Goal: Task Accomplishment & Management: Complete application form

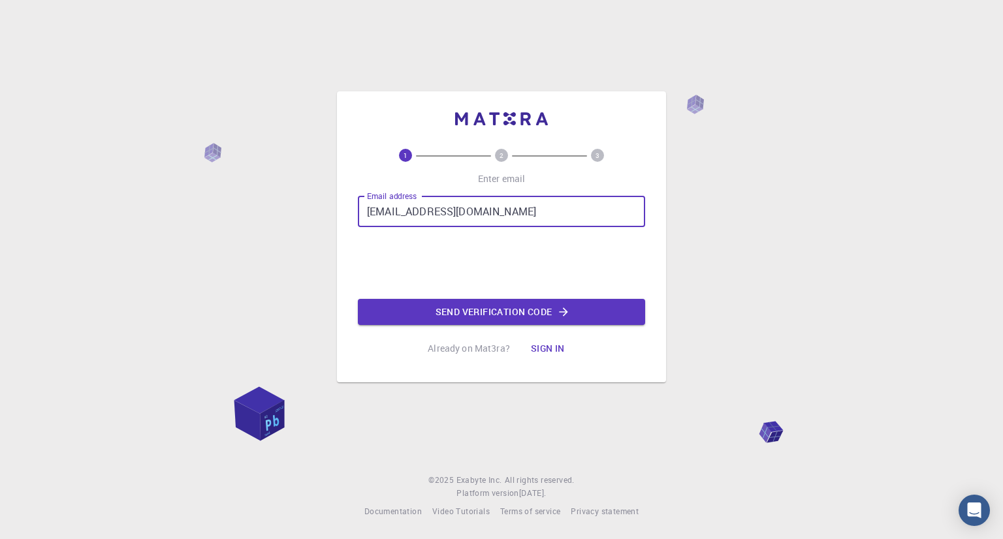
click at [551, 353] on button "Sign in" at bounding box center [547, 349] width 55 height 26
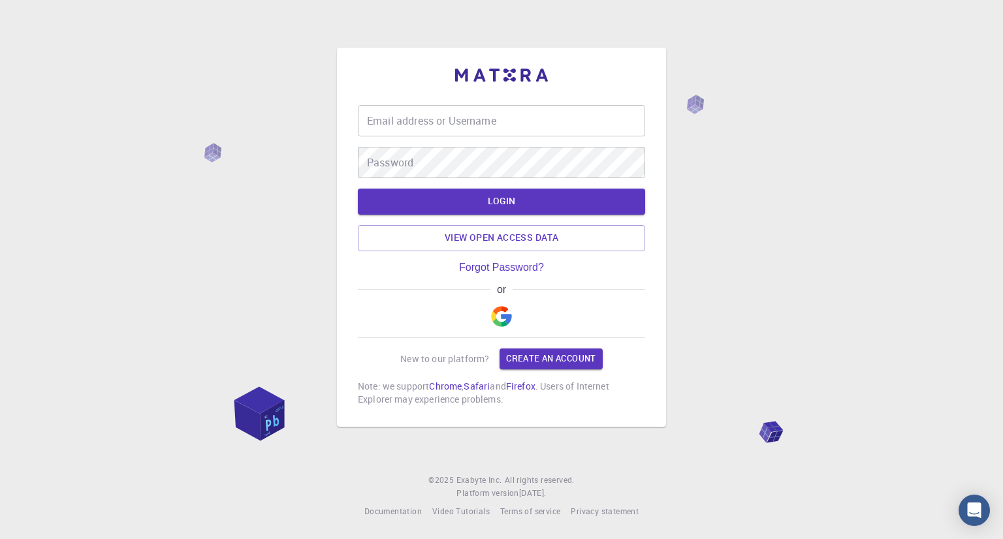
click at [426, 124] on input "Email address or Username" at bounding box center [501, 120] width 287 height 31
click at [554, 362] on link "Create an account" at bounding box center [550, 359] width 102 height 21
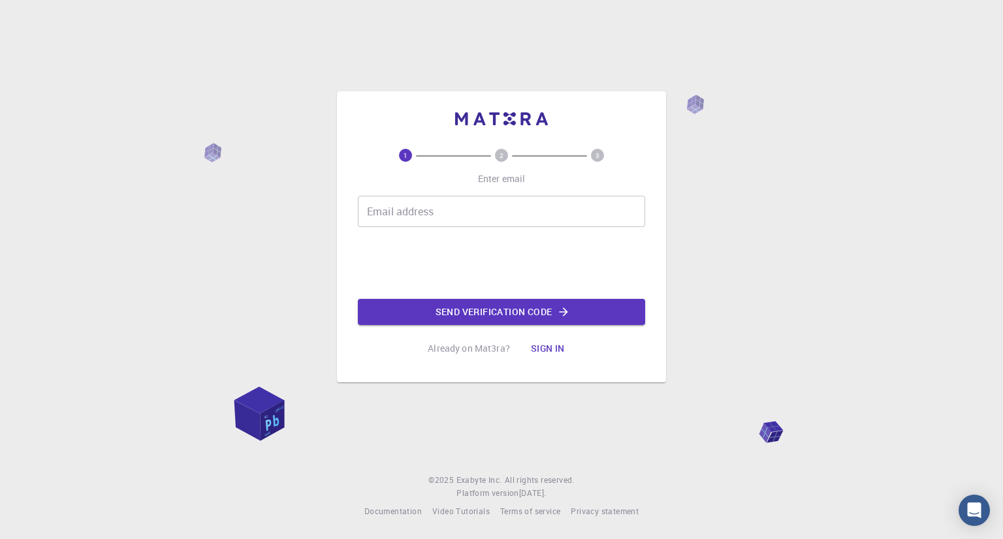
click at [415, 213] on input "Email address" at bounding box center [501, 211] width 287 height 31
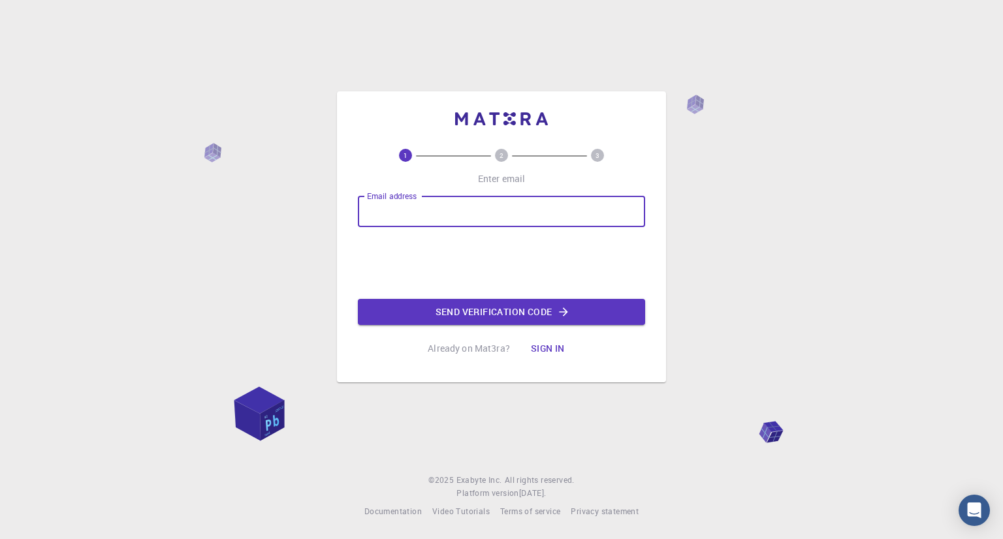
type input "[EMAIL_ADDRESS][DOMAIN_NAME]"
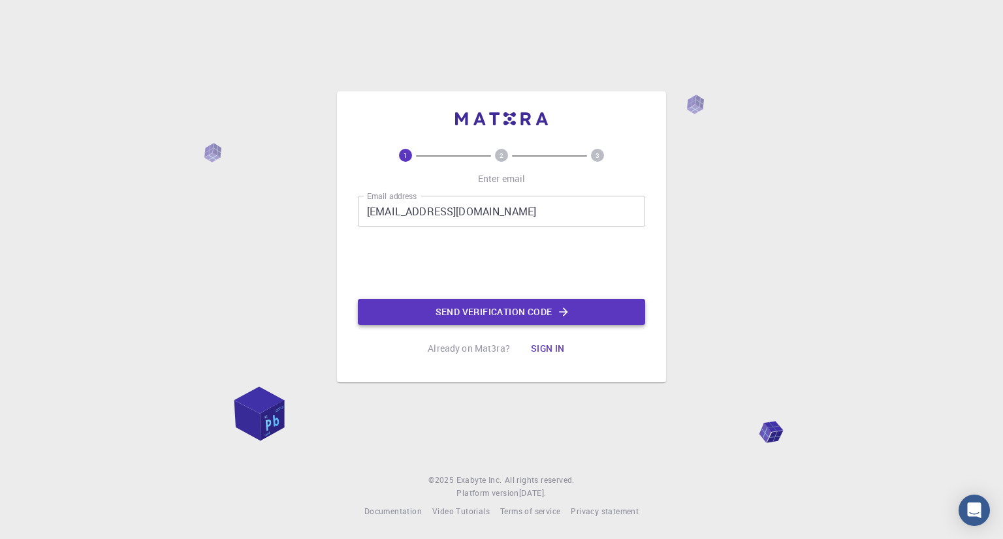
click at [494, 312] on button "Send verification code" at bounding box center [501, 312] width 287 height 26
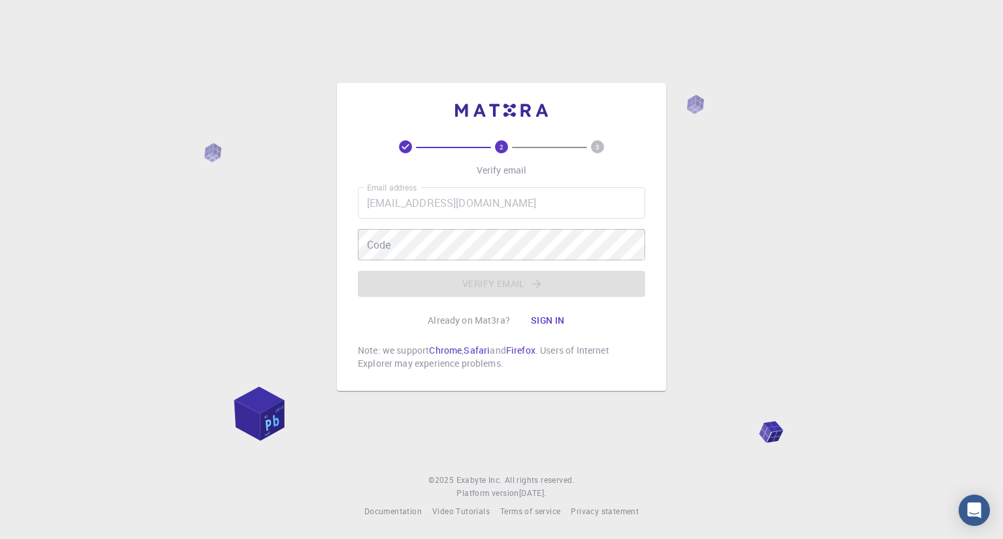
click at [427, 262] on div "Email address [EMAIL_ADDRESS][DOMAIN_NAME] Email address Code Code Verify email" at bounding box center [501, 242] width 287 height 110
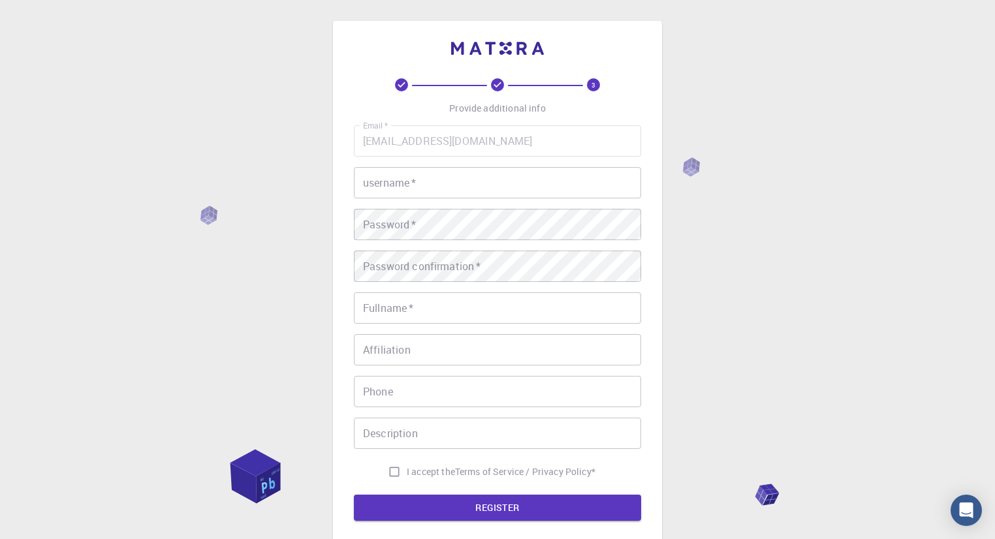
click at [384, 184] on input "username   *" at bounding box center [497, 182] width 287 height 31
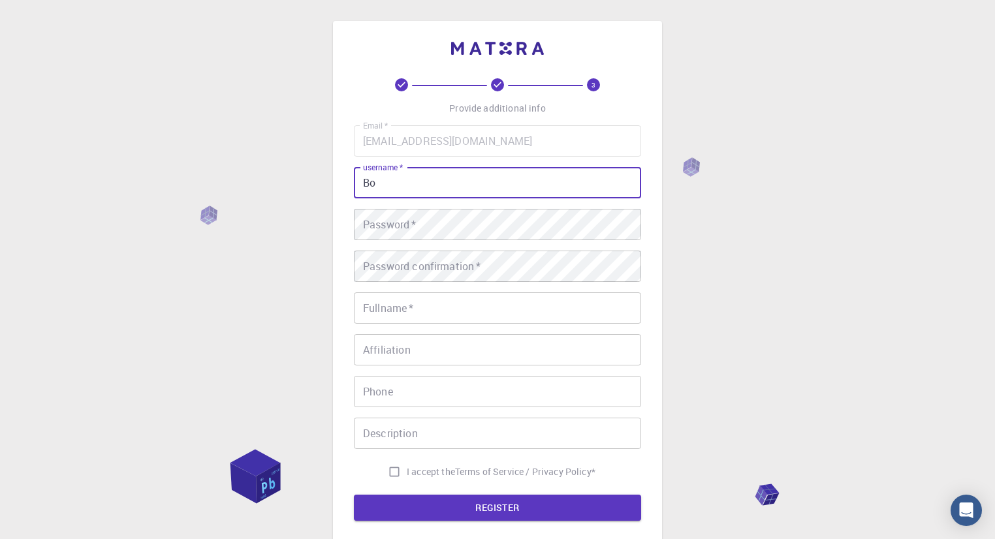
type input "B"
type input "Aydana"
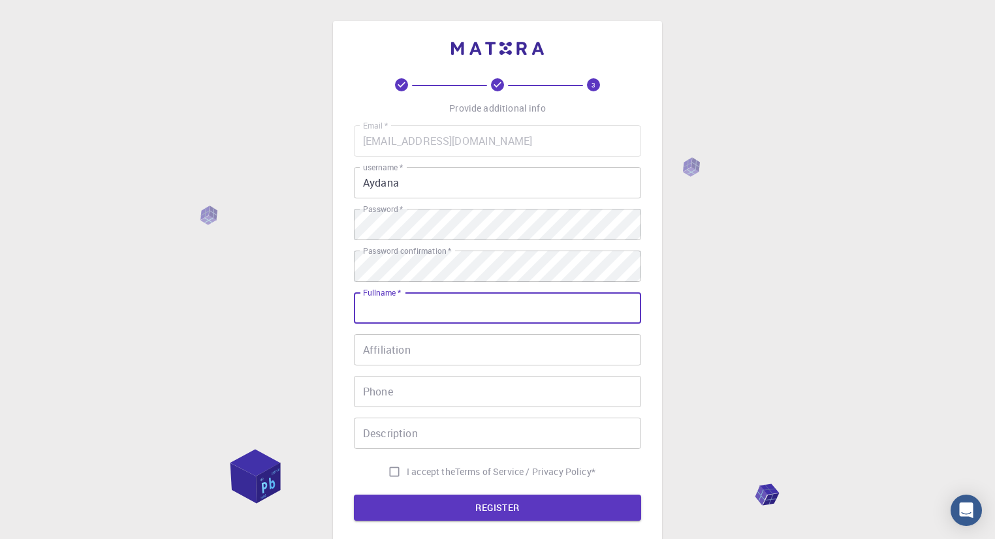
click at [457, 312] on input "Fullname   *" at bounding box center [497, 307] width 287 height 31
type input "[PERSON_NAME]"
click at [436, 356] on input "Affiliation" at bounding box center [497, 349] width 287 height 31
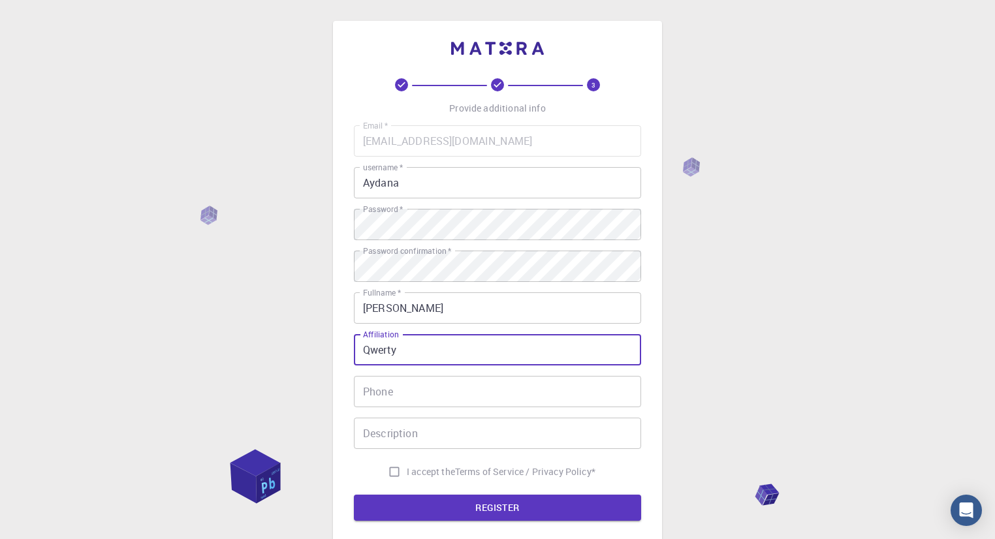
type input "Qwerty"
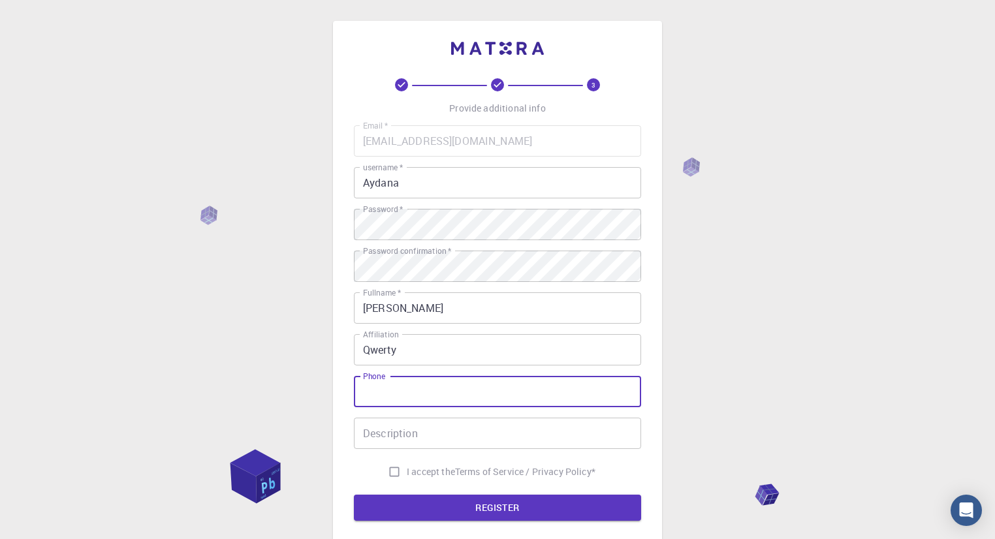
click at [429, 396] on input "Phone" at bounding box center [497, 391] width 287 height 31
type input "0"
type input "85338359"
click at [354, 495] on button "REGISTER" at bounding box center [497, 508] width 287 height 26
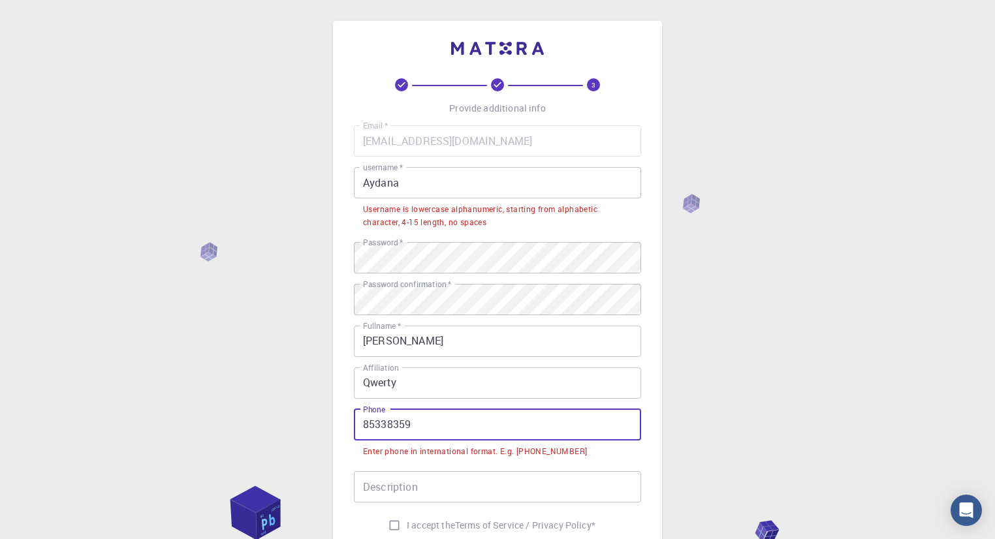
click at [422, 479] on input "Description" at bounding box center [497, 486] width 287 height 31
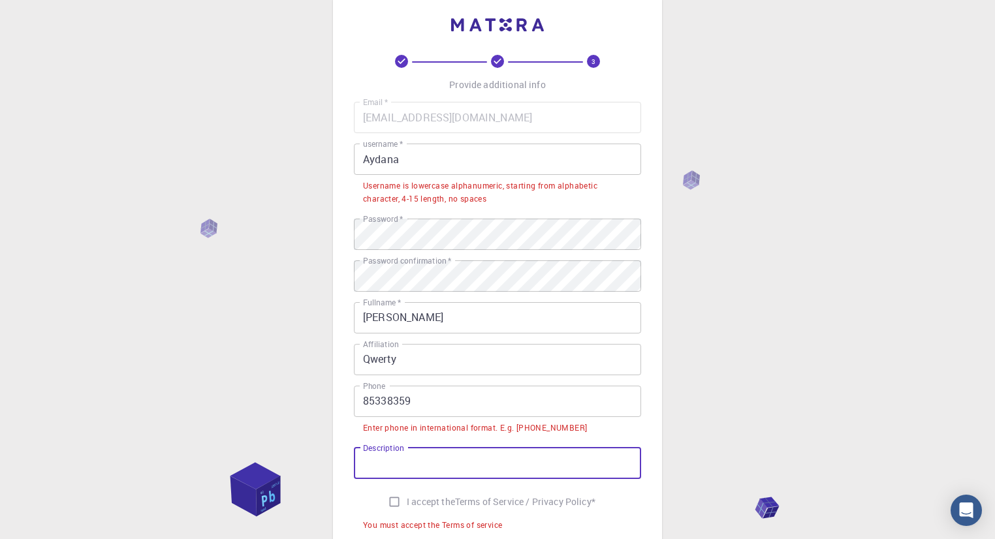
scroll to position [37, 0]
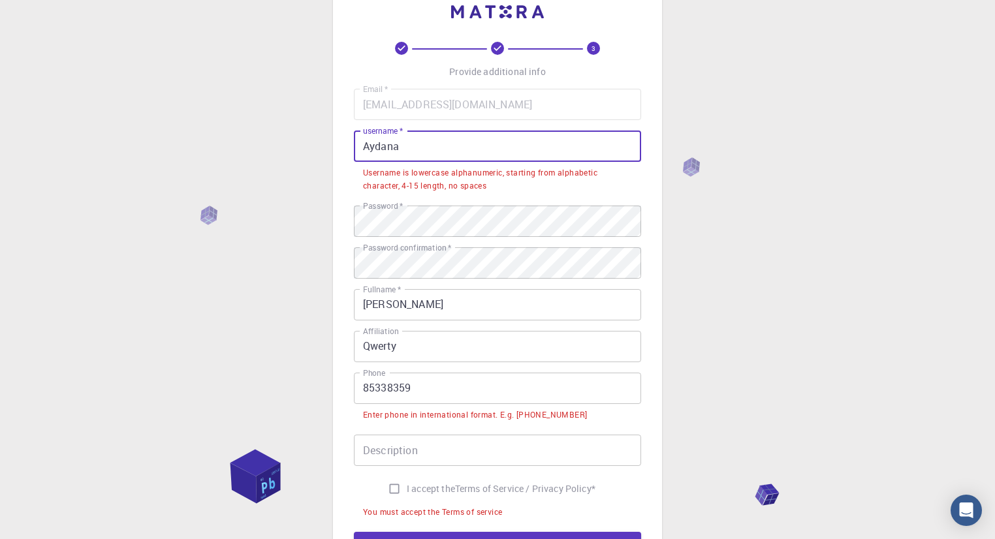
click at [427, 149] on input "Aydana" at bounding box center [497, 146] width 287 height 31
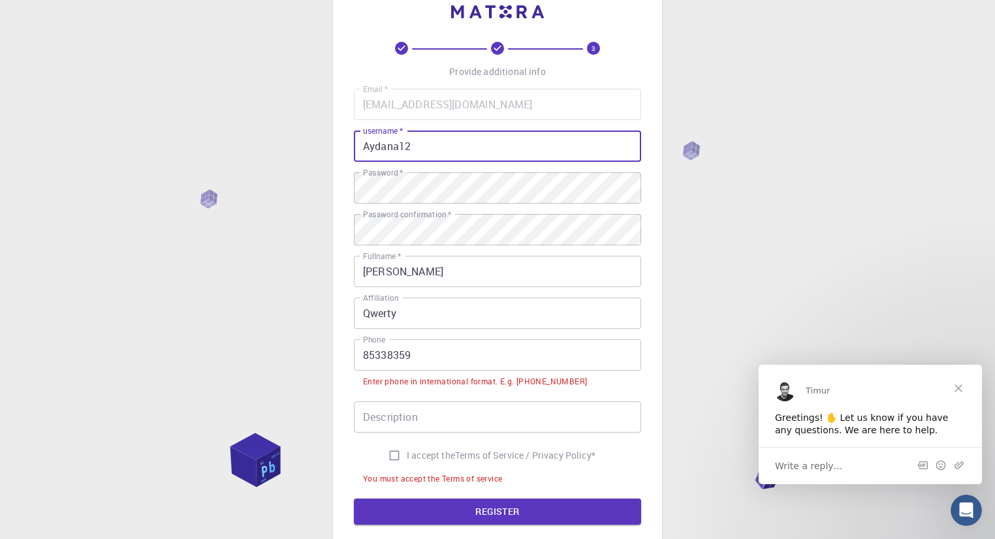
scroll to position [0, 0]
type input "Aydana12"
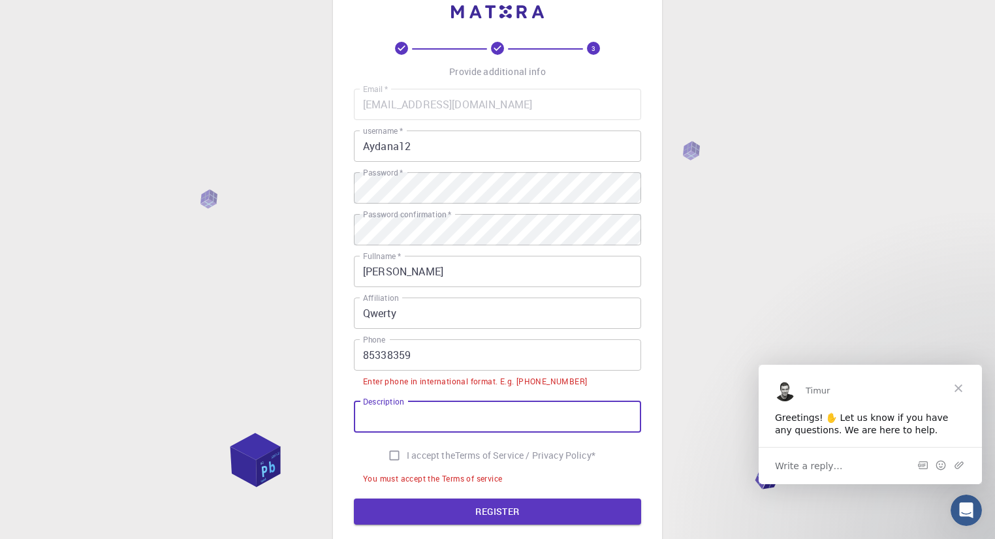
click at [453, 424] on input "Description" at bounding box center [497, 416] width 287 height 31
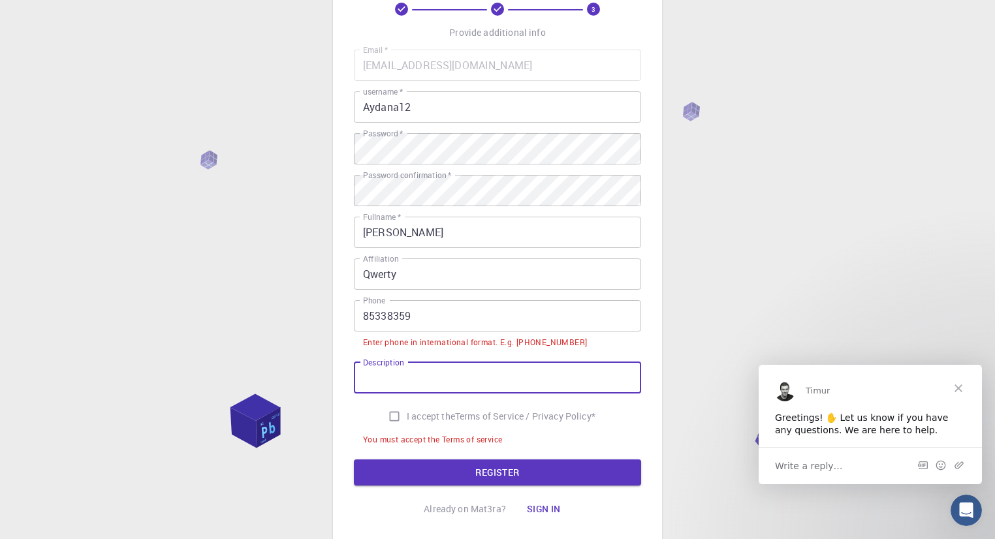
scroll to position [78, 0]
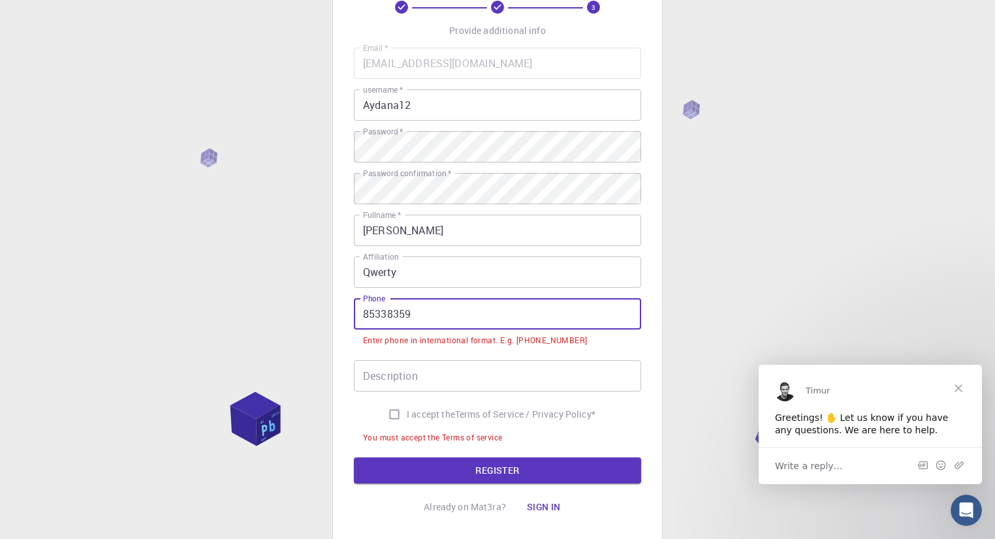
click at [362, 315] on input "85338359" at bounding box center [497, 313] width 287 height 31
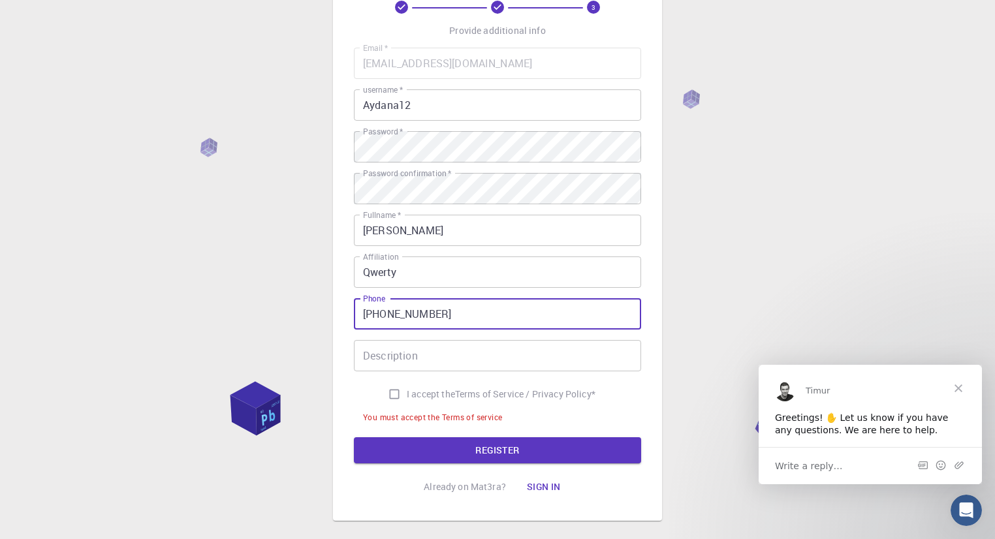
drag, startPoint x: 397, startPoint y: 313, endPoint x: 454, endPoint y: 311, distance: 57.5
click at [454, 311] on input "[PHONE_NUMBER]" at bounding box center [497, 313] width 287 height 31
type input "[PHONE_NUMBER]"
click at [406, 353] on div "Description Description" at bounding box center [497, 355] width 287 height 31
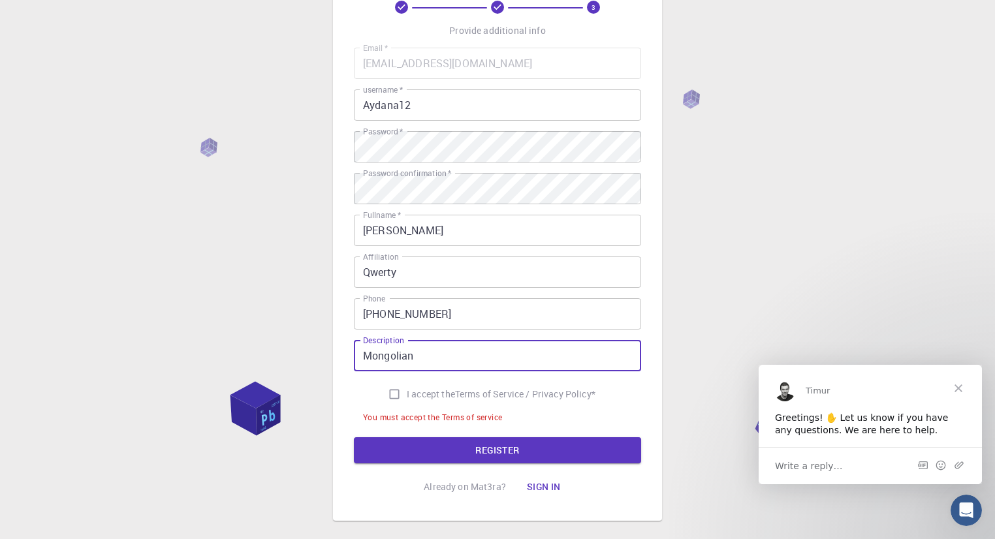
type input "Mongolian"
click at [403, 386] on label "I accept the Terms of Service / Privacy Policy *" at bounding box center [488, 394] width 213 height 25
click at [403, 386] on input "I accept the Terms of Service / Privacy Policy *" at bounding box center [394, 394] width 25 height 25
checkbox input "true"
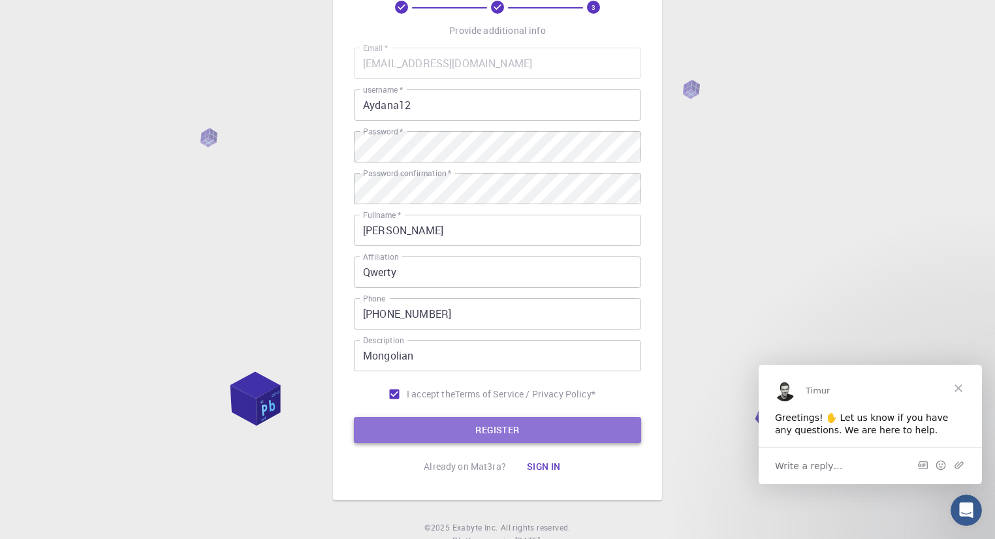
click at [466, 425] on button "REGISTER" at bounding box center [497, 430] width 287 height 26
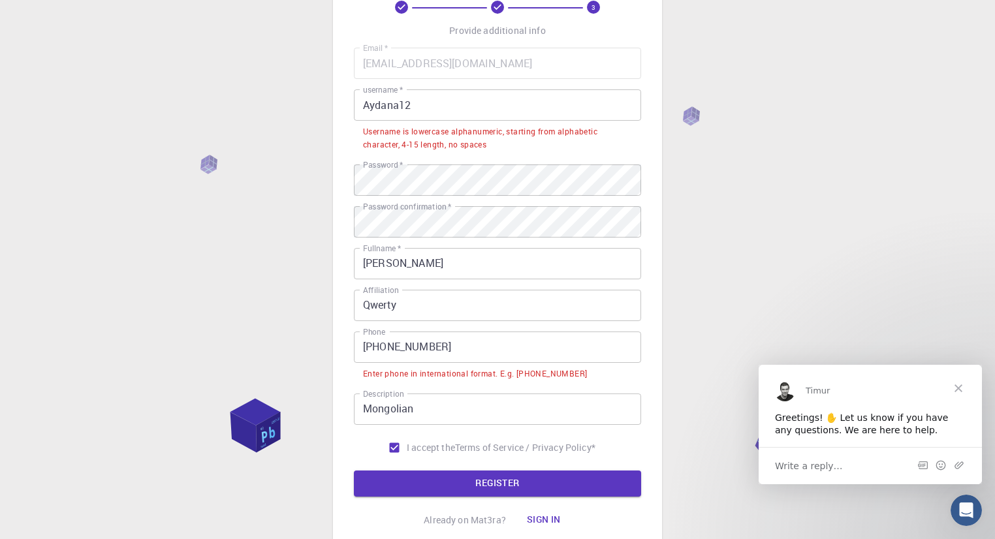
scroll to position [52, 0]
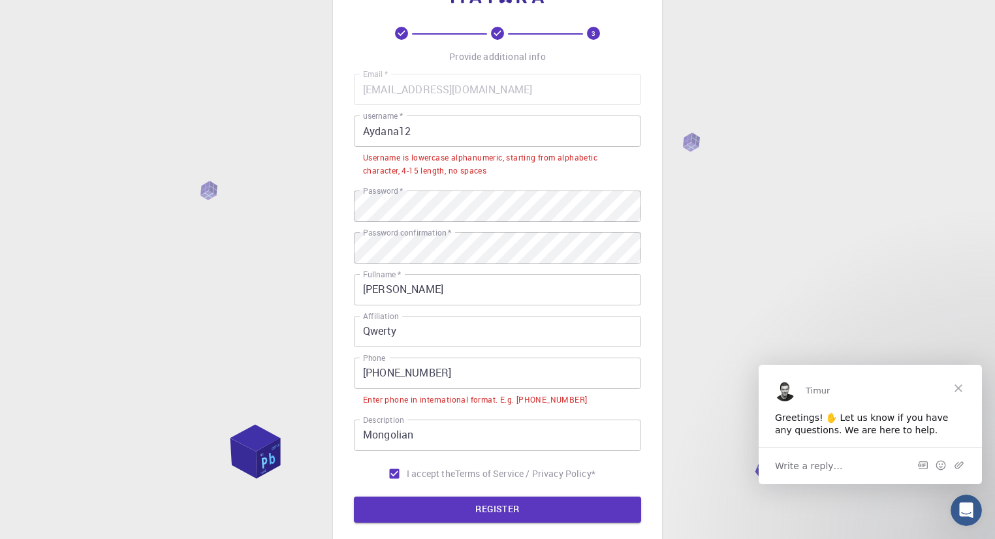
click at [420, 132] on input "Aydana12" at bounding box center [497, 131] width 287 height 31
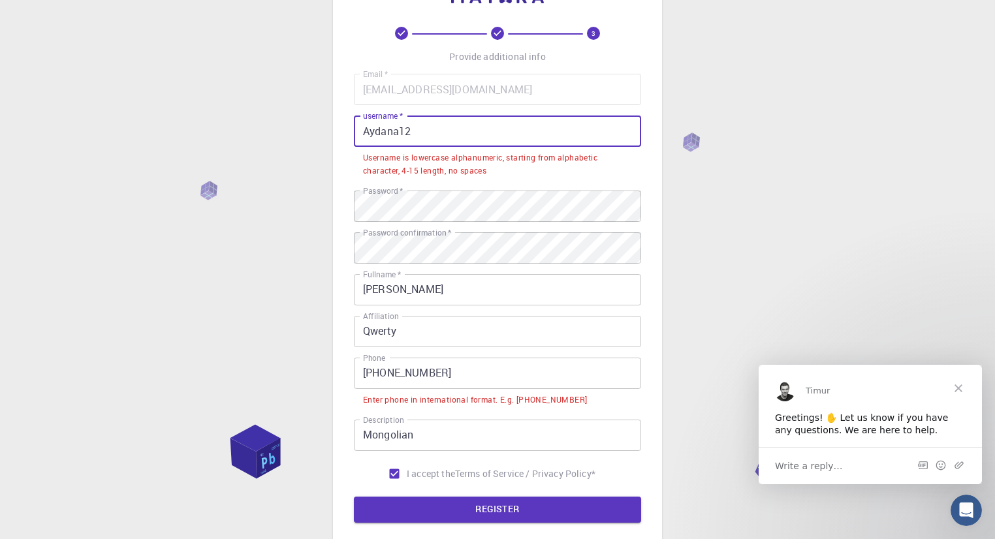
click at [447, 134] on input "Aydana12" at bounding box center [497, 131] width 287 height 31
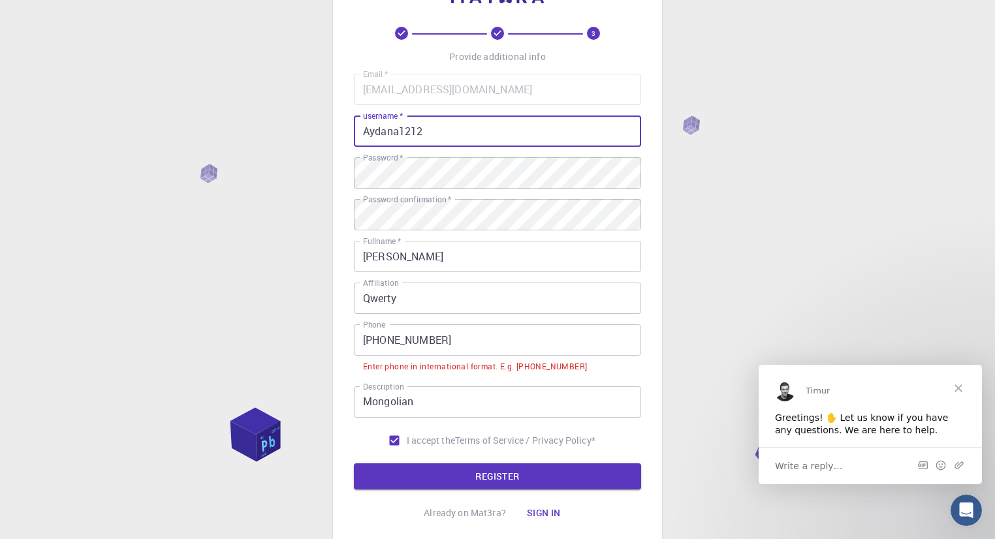
type input "Aydana1212"
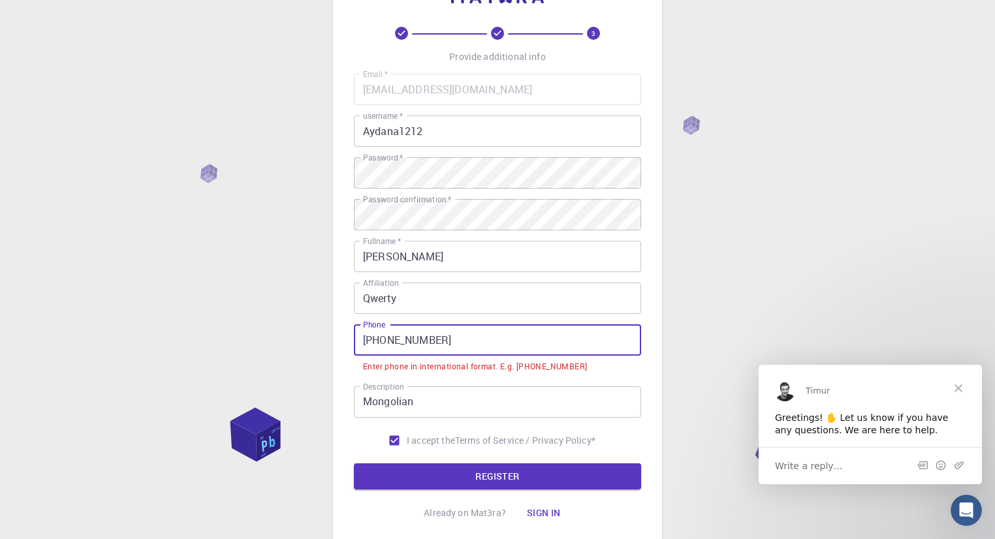
click at [460, 349] on input "[PHONE_NUMBER]" at bounding box center [497, 339] width 287 height 31
click at [402, 342] on input "[PHONE_NUMBER]" at bounding box center [497, 339] width 287 height 31
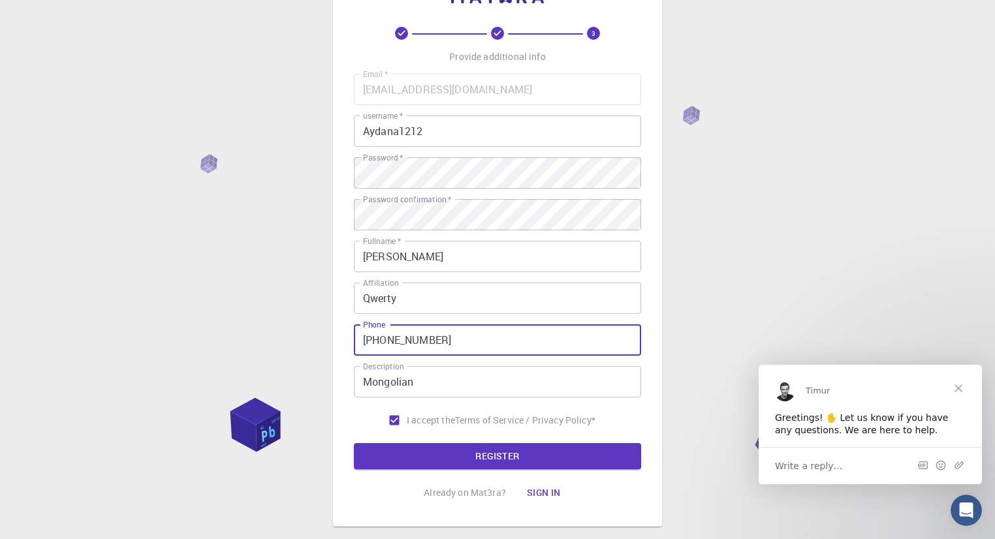
click at [392, 335] on input "[PHONE_NUMBER]" at bounding box center [497, 339] width 287 height 31
type input "[PHONE_NUMBER]"
click at [471, 456] on button "REGISTER" at bounding box center [497, 456] width 287 height 26
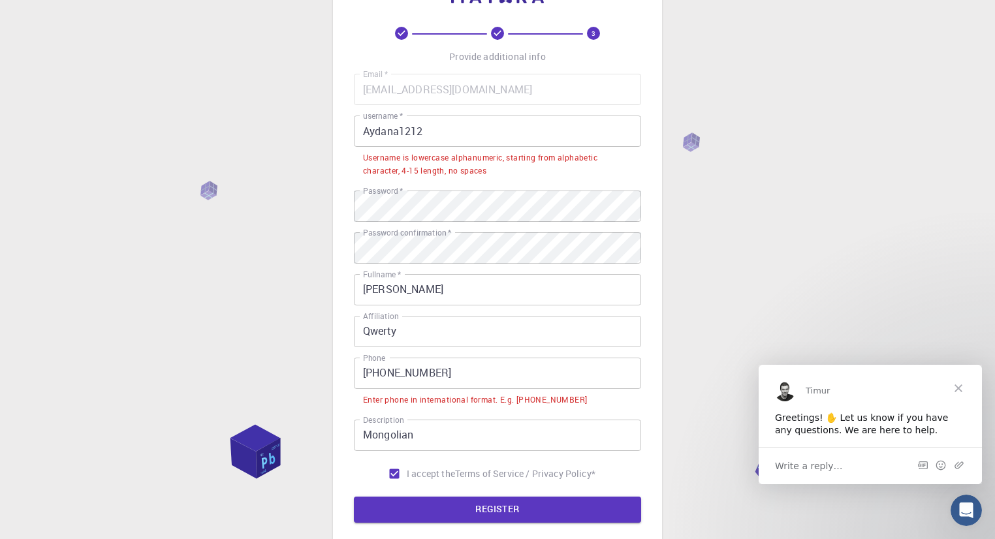
click at [426, 400] on div "Enter phone in international format. E.g. [PHONE_NUMBER]" at bounding box center [475, 400] width 224 height 13
click at [515, 503] on button "REGISTER" at bounding box center [497, 510] width 287 height 26
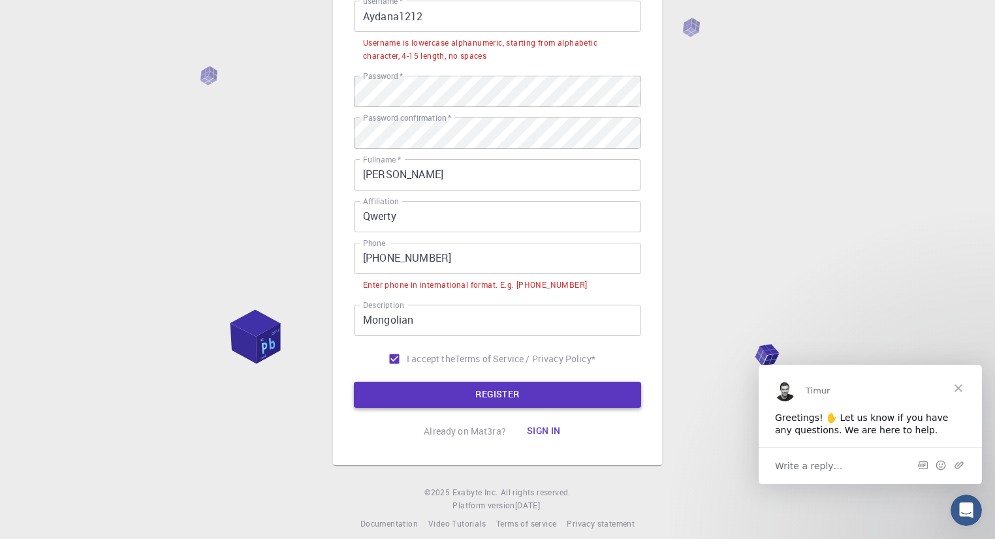
scroll to position [178, 0]
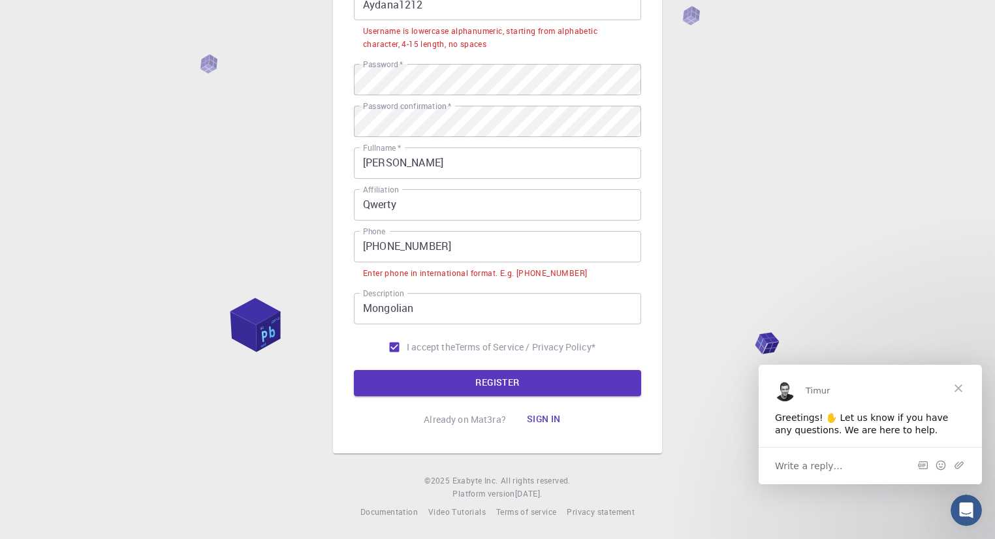
click at [964, 388] on span "Close" at bounding box center [958, 387] width 47 height 47
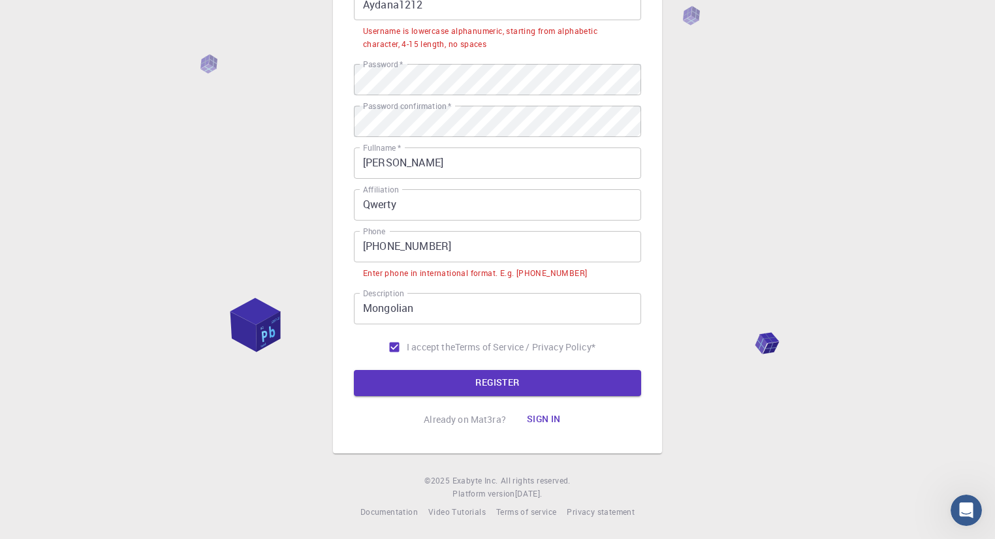
scroll to position [0, 0]
